Goal: Task Accomplishment & Management: Use online tool/utility

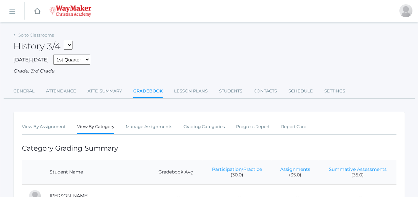
click at [71, 43] on select "03ELEM - History 3/4 03ELEM - Science 3/4 03ELEM - Math 3/4 03ELEM - Bible 3/4 …" at bounding box center [68, 45] width 9 height 9
select select "2535"
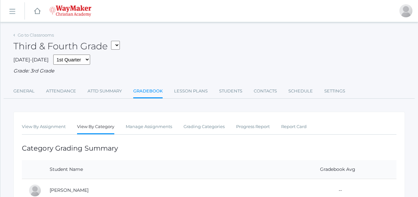
click at [118, 43] on select "03ELEM - Language Arts 3/4 03ELEM - History 3/4 03ELEM - Science 3/4 03ELEM - M…" at bounding box center [115, 45] width 9 height 9
select select "2612"
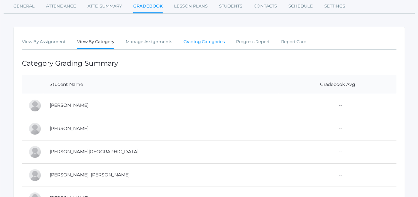
scroll to position [88, 0]
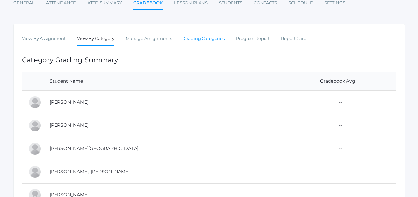
click at [215, 40] on link "Grading Categories" at bounding box center [203, 38] width 41 height 13
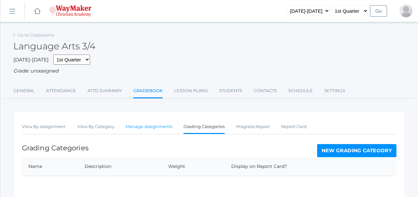
click at [136, 132] on link "Manage Assignments" at bounding box center [149, 126] width 46 height 13
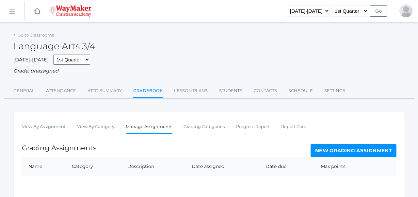
scroll to position [69, 0]
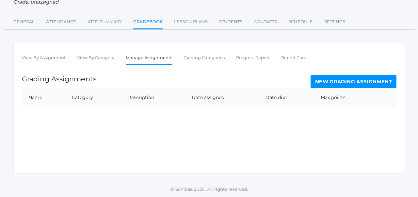
click at [361, 77] on link "New Grading Assignment" at bounding box center [353, 81] width 86 height 13
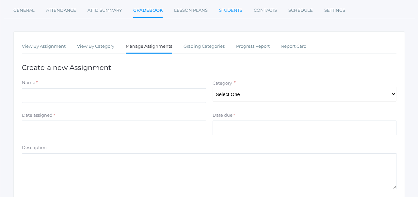
scroll to position [81, 0]
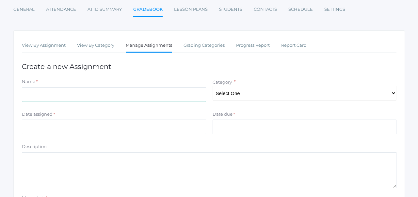
click at [178, 93] on input "Name" at bounding box center [114, 94] width 184 height 15
type input "W"
click at [227, 97] on select "Select One" at bounding box center [304, 93] width 184 height 15
click at [223, 72] on div "View By Assignment View By Category Manage Assignments Grading Categories Progr…" at bounding box center [208, 141] width 391 height 223
click at [151, 95] on input "Spelling Homework 1" at bounding box center [114, 94] width 184 height 15
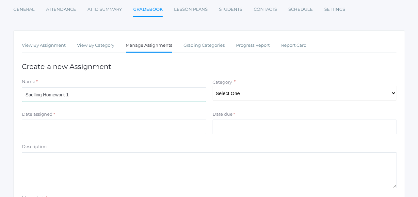
click at [151, 95] on input "Spelling Homework 1" at bounding box center [114, 94] width 184 height 15
type input "S"
